Goal: Task Accomplishment & Management: Manage account settings

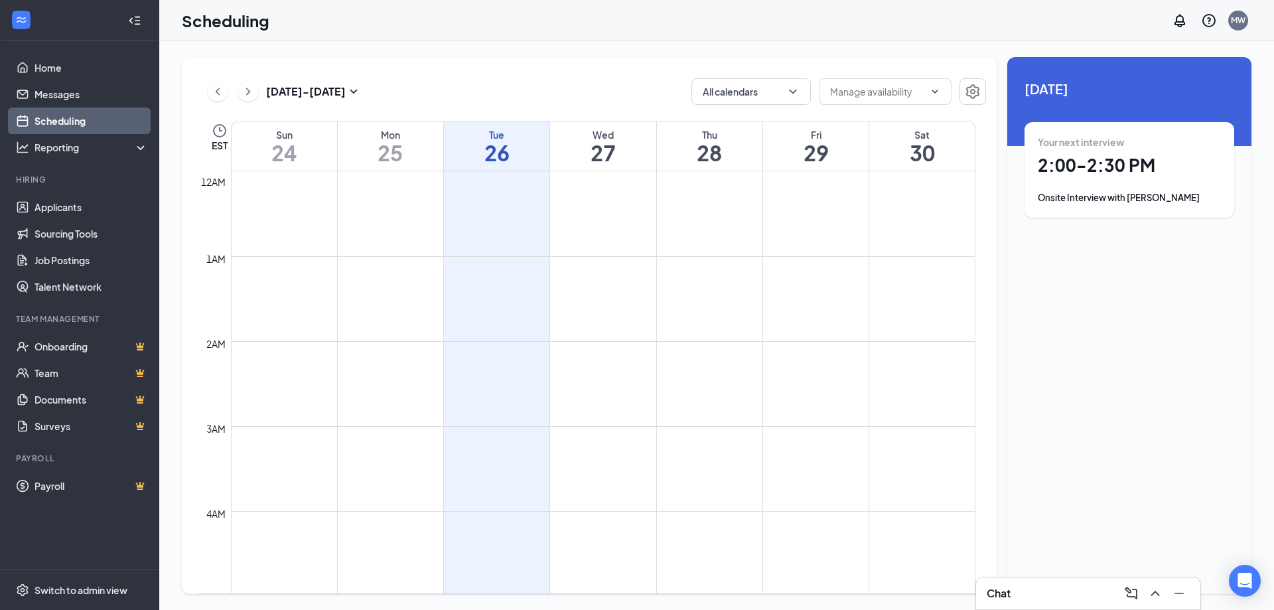
scroll to position [1050, 0]
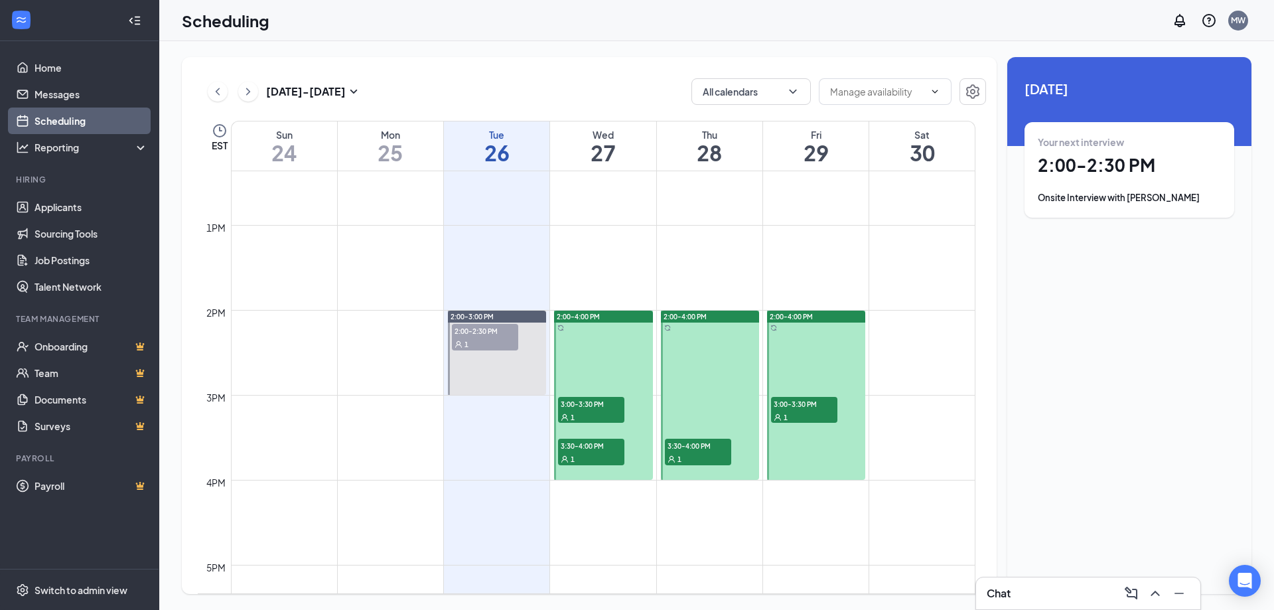
click at [603, 407] on span "3:00-3:30 PM" at bounding box center [591, 403] width 66 height 13
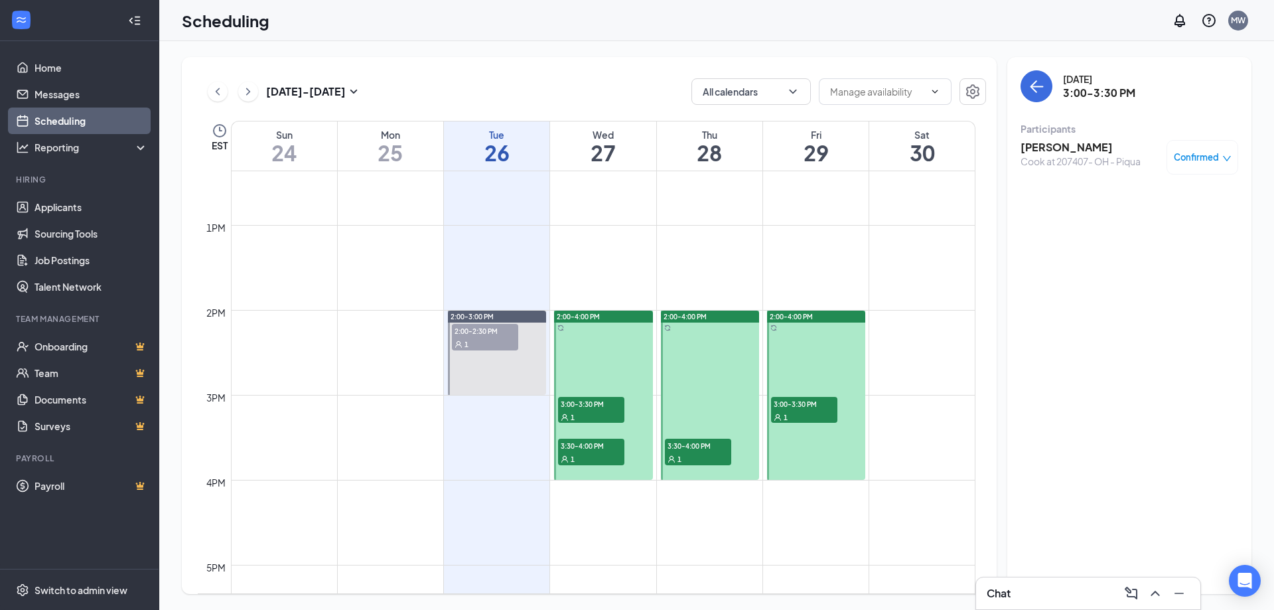
click at [599, 463] on div "1" at bounding box center [591, 458] width 66 height 13
click at [700, 449] on span "3:30-4:00 PM" at bounding box center [698, 445] width 66 height 13
click at [486, 339] on div "1" at bounding box center [485, 343] width 66 height 13
click at [1088, 157] on div "Cook at 207407- OH - Piqua" at bounding box center [1080, 161] width 120 height 13
click at [1088, 151] on h3 "[PERSON_NAME]" at bounding box center [1080, 147] width 120 height 15
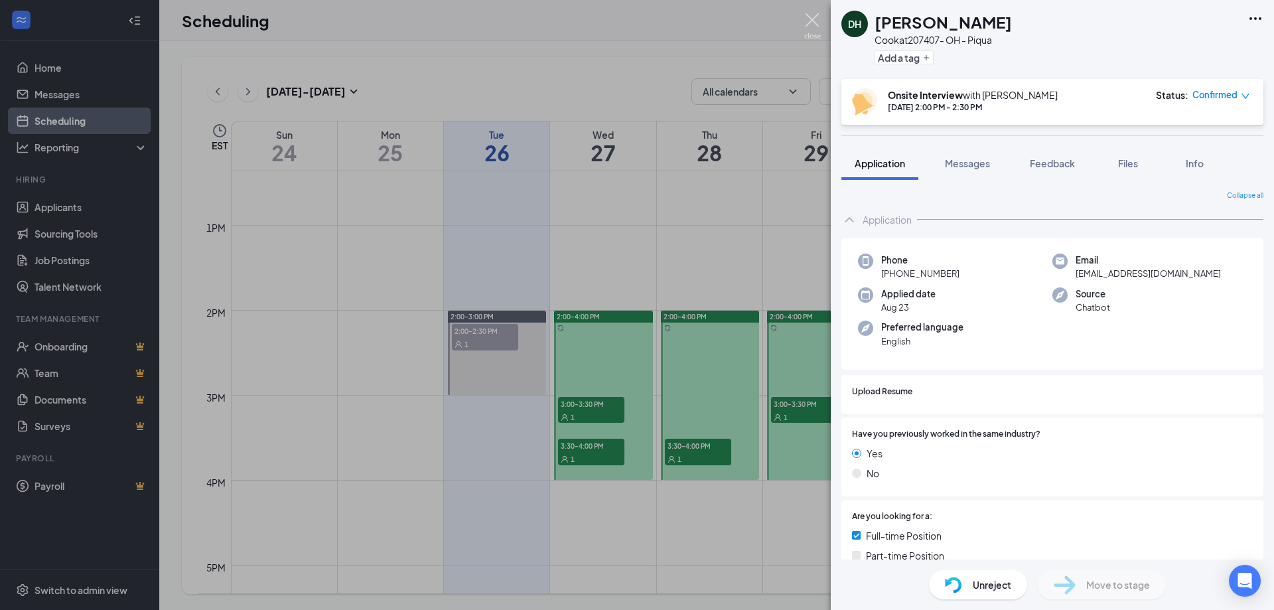
click at [818, 14] on img at bounding box center [812, 26] width 17 height 26
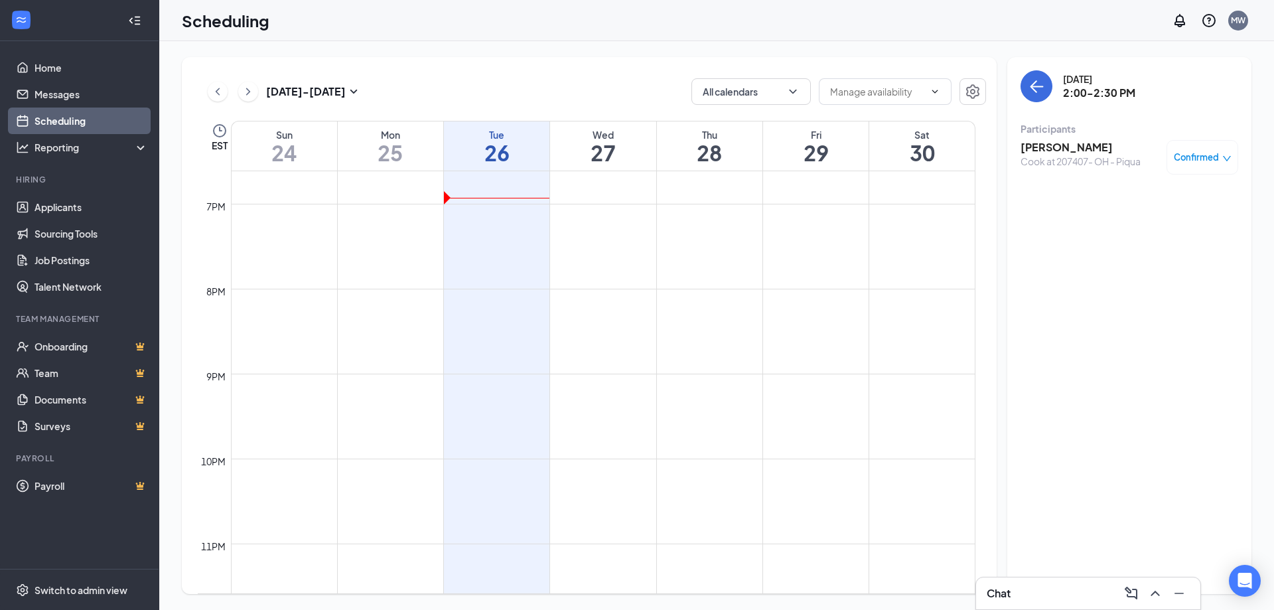
scroll to position [1249, 0]
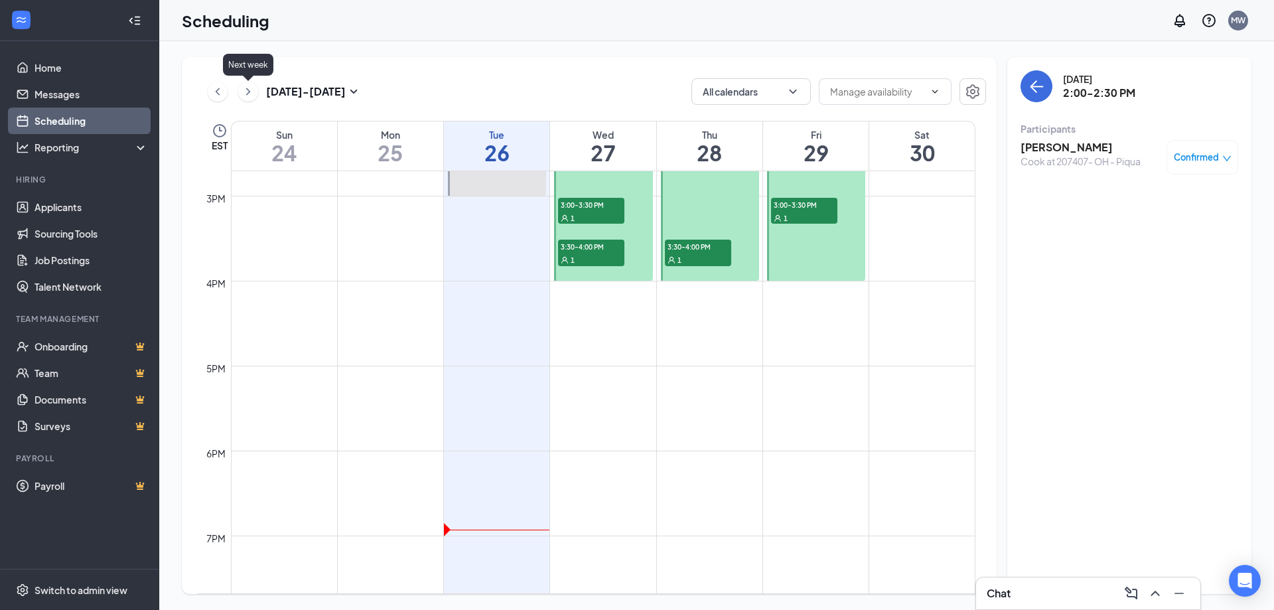
click at [245, 86] on icon "ChevronRight" at bounding box center [247, 92] width 13 height 16
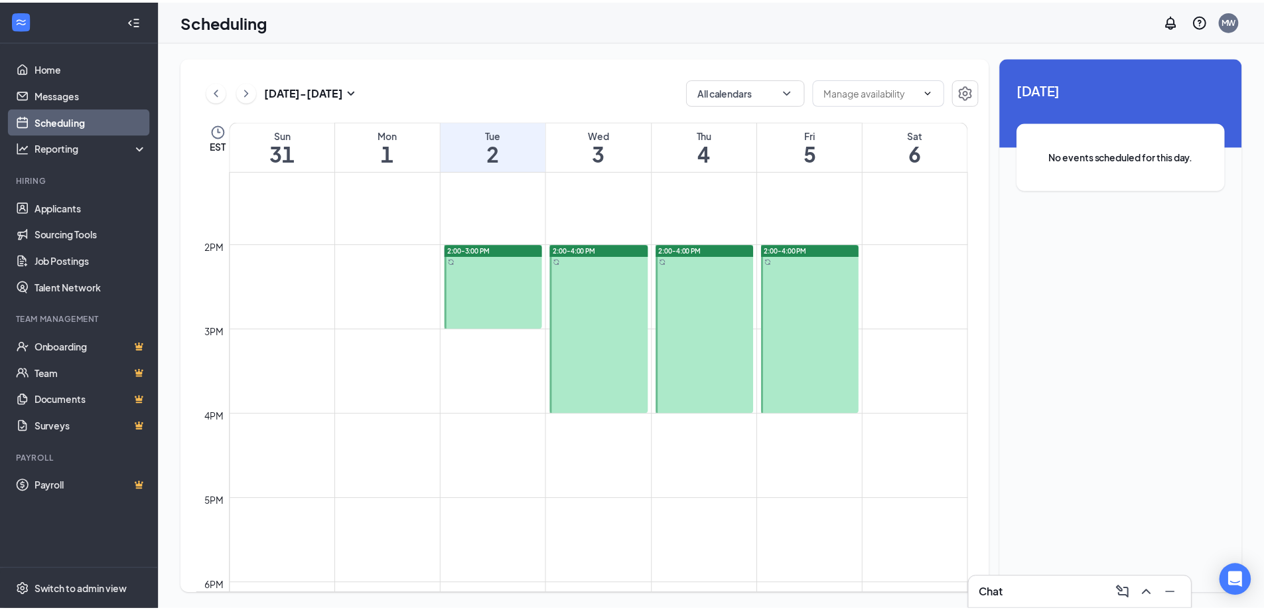
scroll to position [851, 0]
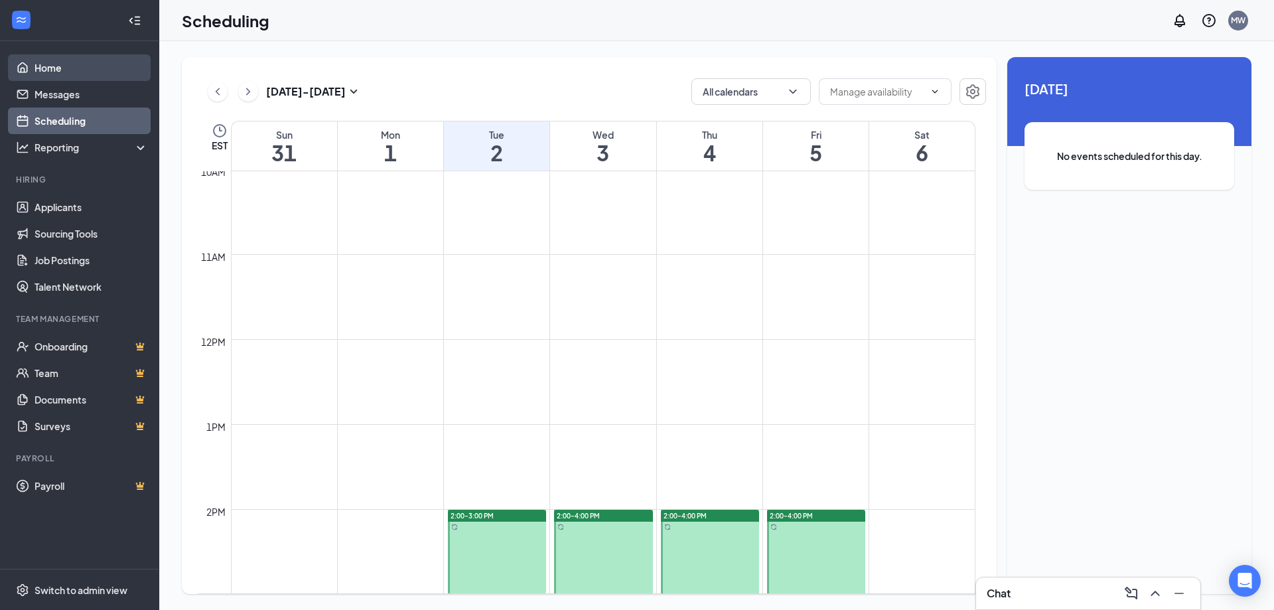
click at [70, 74] on link "Home" at bounding box center [90, 67] width 113 height 27
